Goal: Task Accomplishment & Management: Use online tool/utility

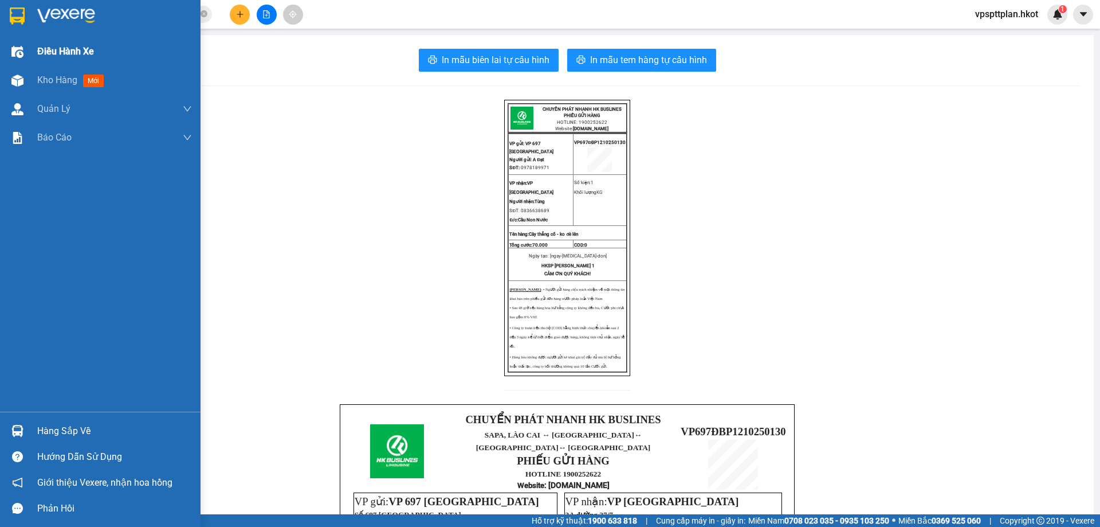
click at [61, 54] on span "Điều hành xe" at bounding box center [65, 51] width 57 height 14
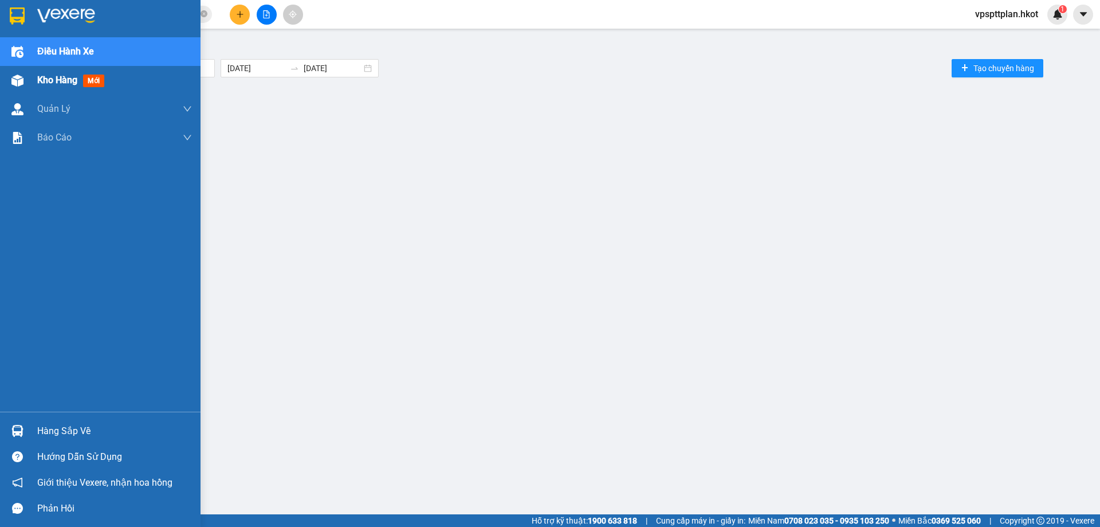
click at [48, 74] on span "Kho hàng" at bounding box center [57, 79] width 40 height 11
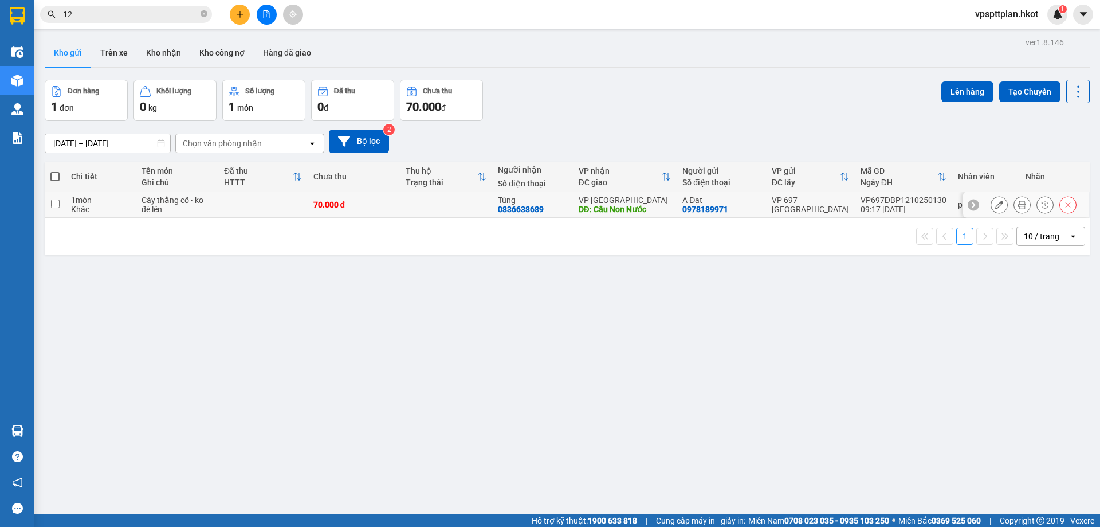
click at [284, 201] on td at bounding box center [262, 205] width 89 height 26
checkbox input "true"
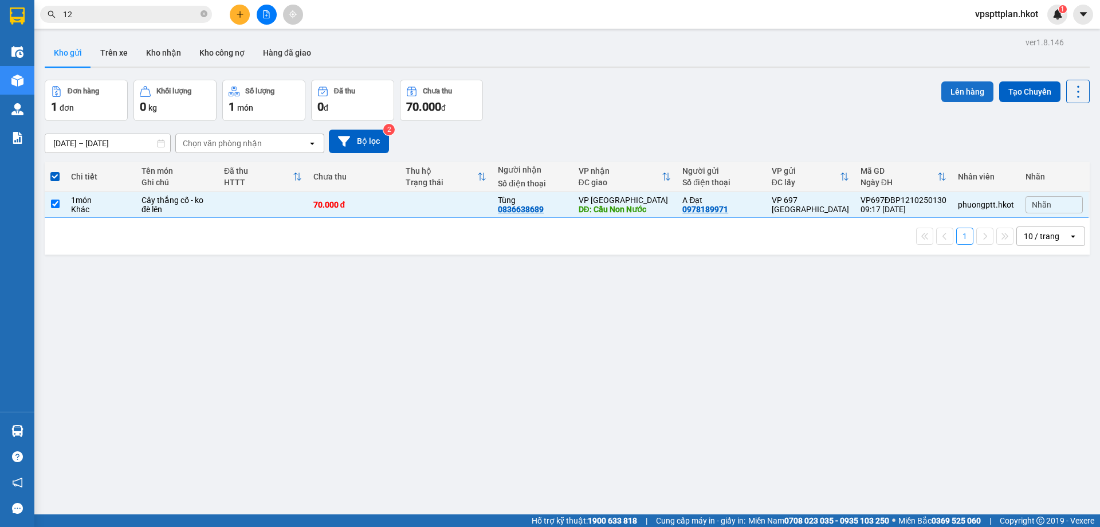
click at [969, 90] on button "Lên hàng" at bounding box center [967, 91] width 52 height 21
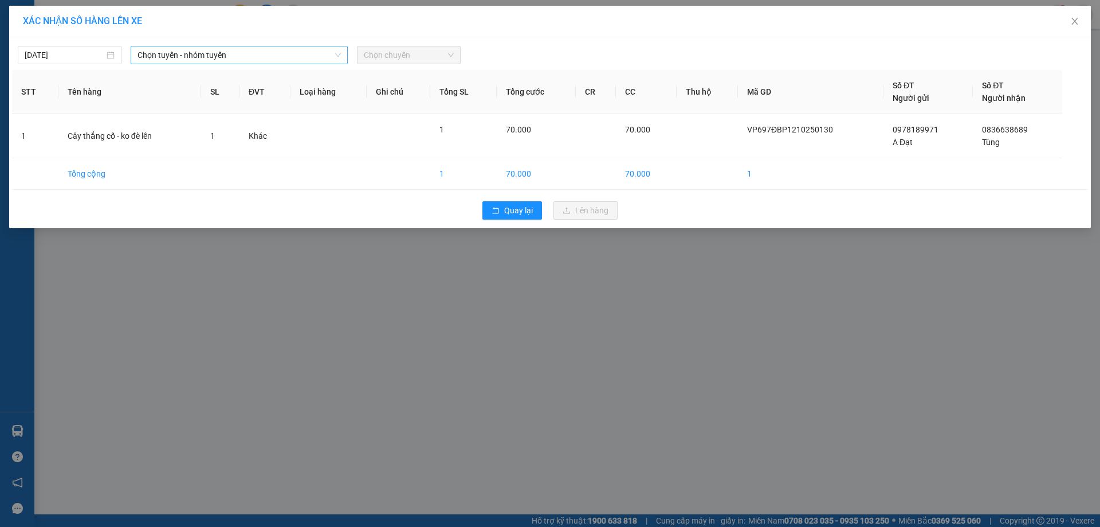
click at [231, 58] on span "Chọn tuyến - nhóm tuyến" at bounding box center [239, 54] width 203 height 17
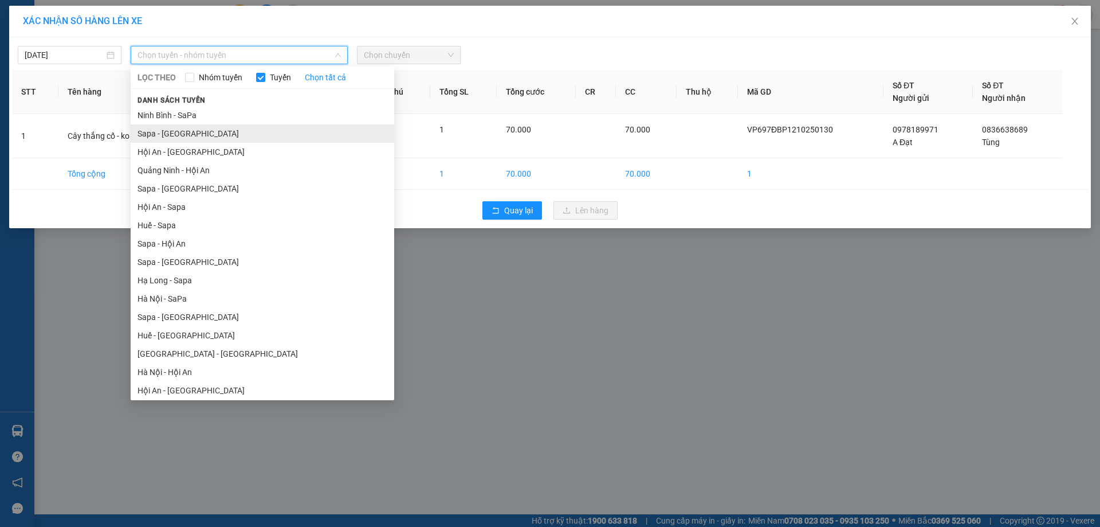
click at [214, 139] on li "Sapa - [GEOGRAPHIC_DATA]" at bounding box center [263, 133] width 264 height 18
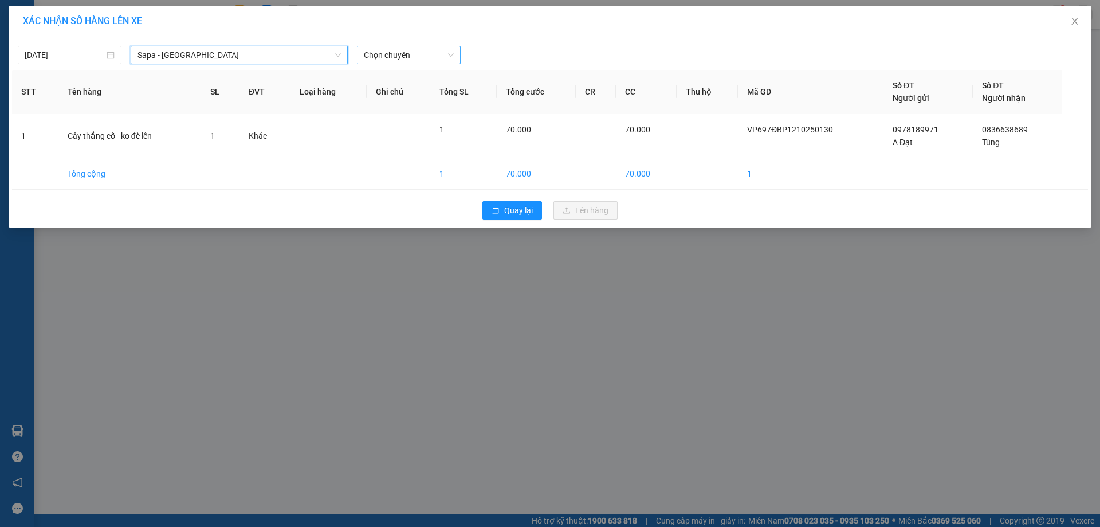
click at [409, 57] on span "Chọn chuyến" at bounding box center [409, 54] width 90 height 17
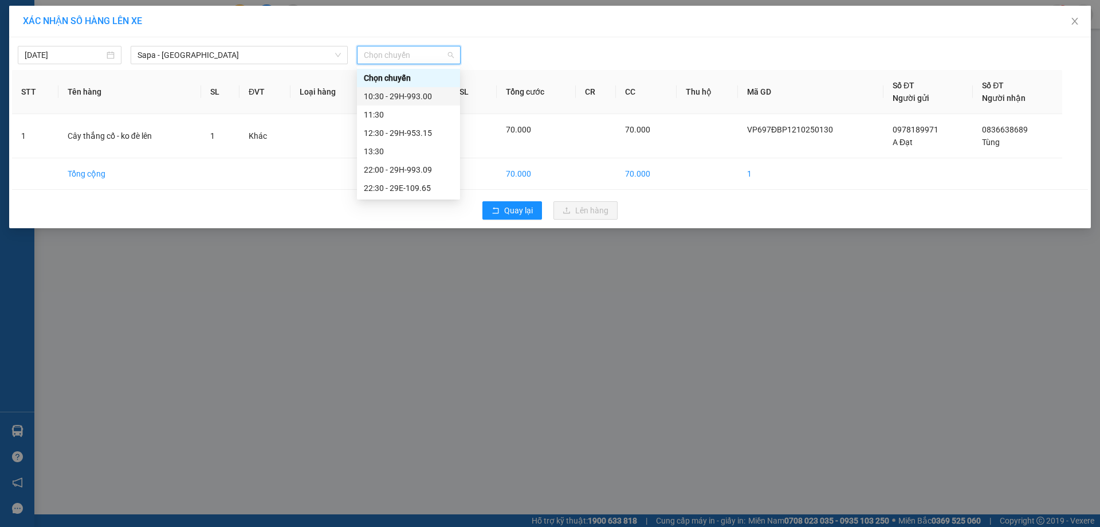
click at [411, 91] on div "10:30 - 29H-993.00" at bounding box center [408, 96] width 89 height 13
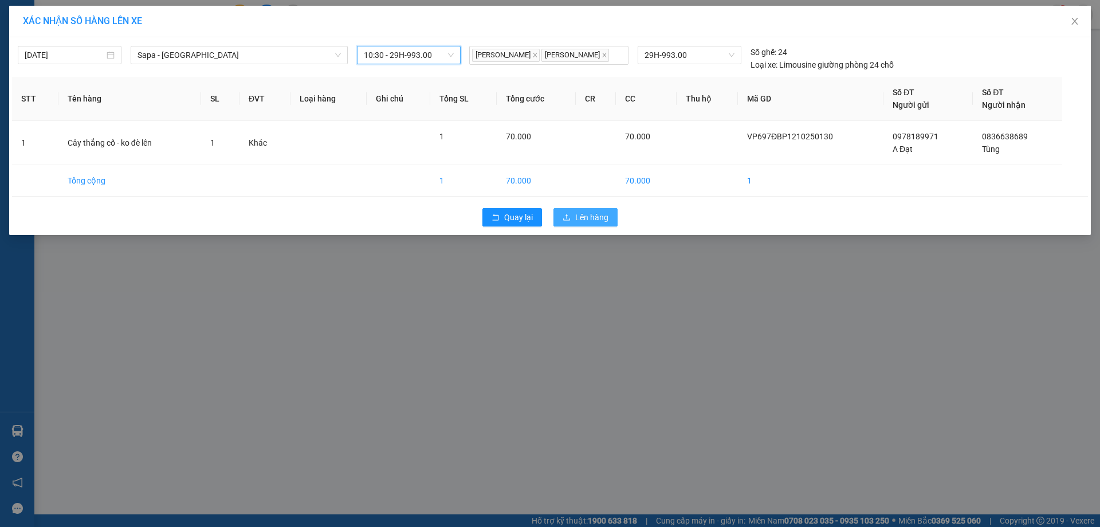
click at [572, 213] on button "Lên hàng" at bounding box center [585, 217] width 64 height 18
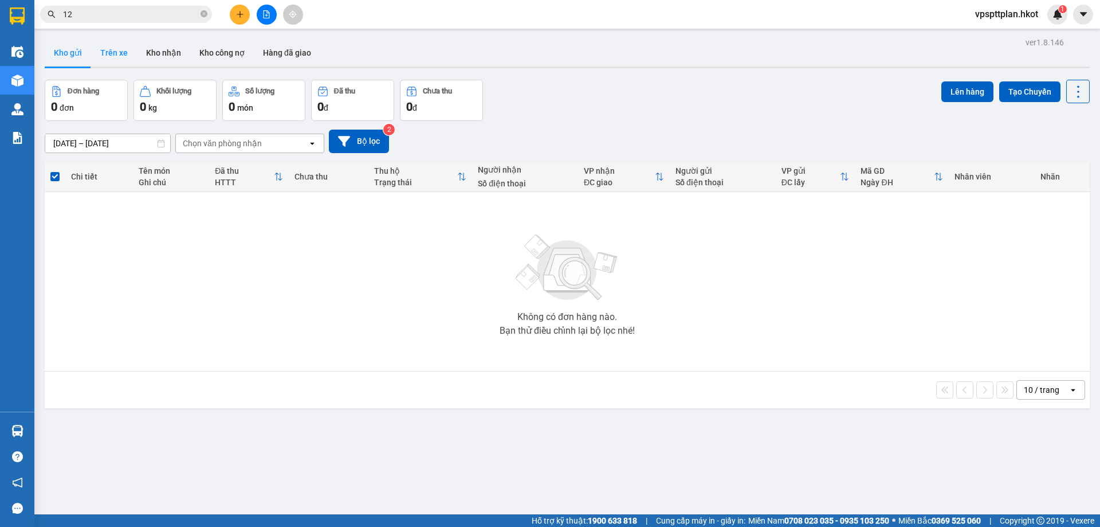
click at [113, 56] on button "Trên xe" at bounding box center [114, 53] width 46 height 28
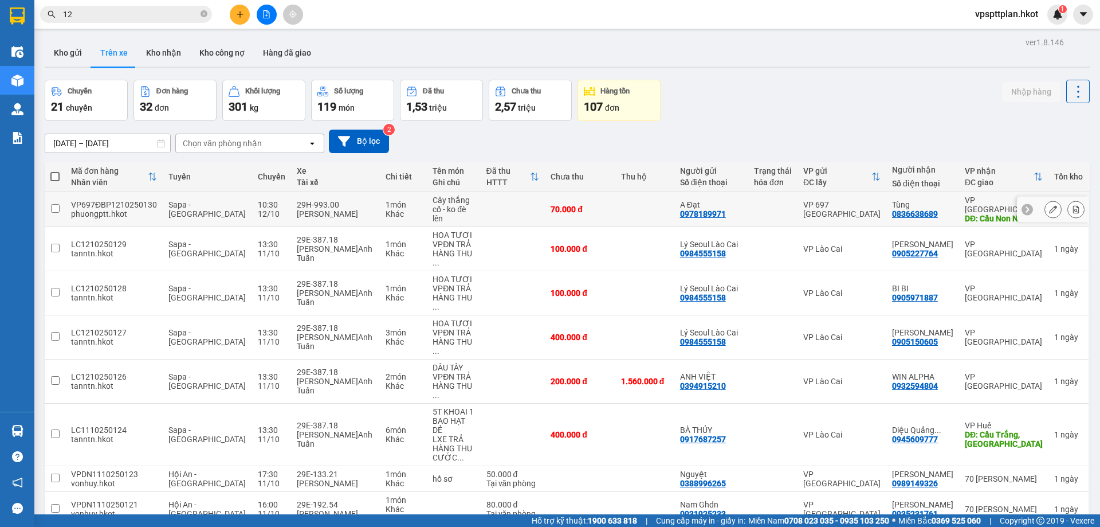
click at [1071, 206] on button at bounding box center [1076, 209] width 16 height 20
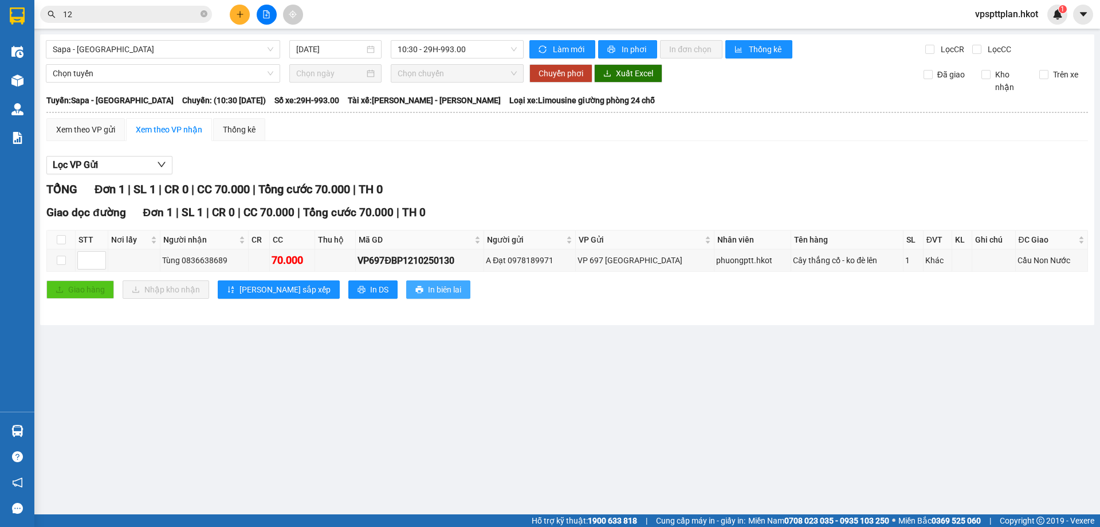
click at [428, 295] on span "In biên lai" at bounding box center [444, 289] width 33 height 13
click at [370, 288] on span "In DS" at bounding box center [379, 289] width 18 height 13
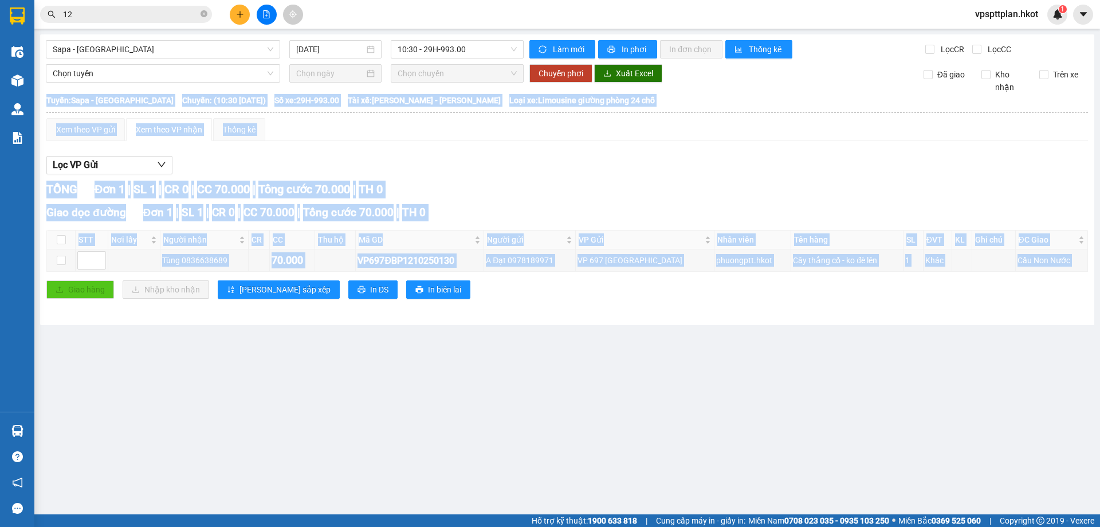
click at [838, 453] on main "Sapa - [GEOGRAPHIC_DATA] [DATE] 10:30 - 29H-993.00 Làm mới In phơi In đơn chọn …" at bounding box center [550, 257] width 1100 height 514
